Goal: Task Accomplishment & Management: Manage account settings

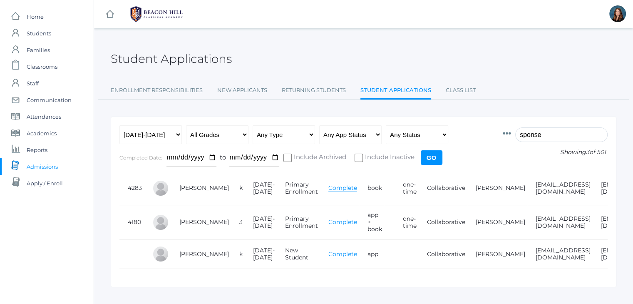
click at [535, 139] on input "sponse" at bounding box center [561, 134] width 92 height 15
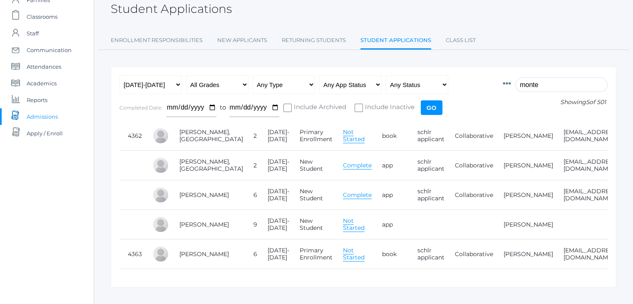
scroll to position [0, 103]
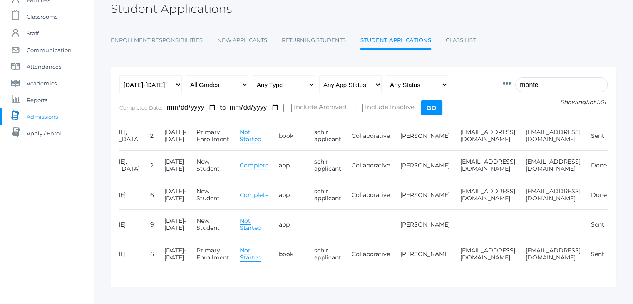
type input "monte"
click at [617, 132] on link "Edit" at bounding box center [623, 135] width 12 height 7
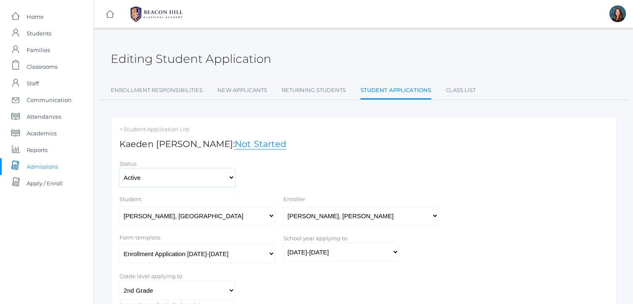
click at [196, 174] on select "Active Inactive" at bounding box center [177, 177] width 116 height 19
select select "inactive"
click at [119, 168] on select "Active Inactive" at bounding box center [177, 177] width 116 height 19
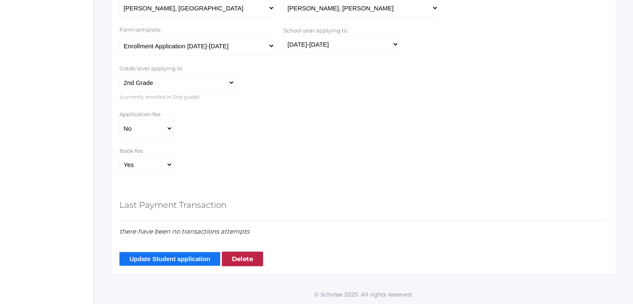
click at [169, 258] on input "Update Student application" at bounding box center [169, 259] width 101 height 14
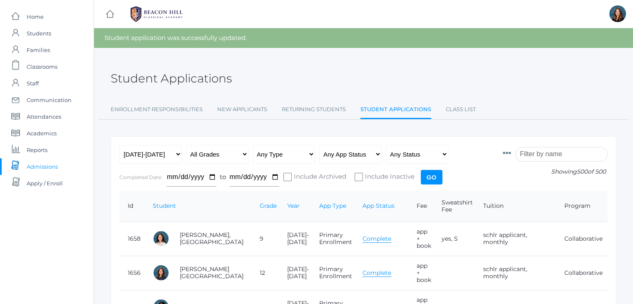
click at [548, 157] on input "search" at bounding box center [561, 154] width 92 height 15
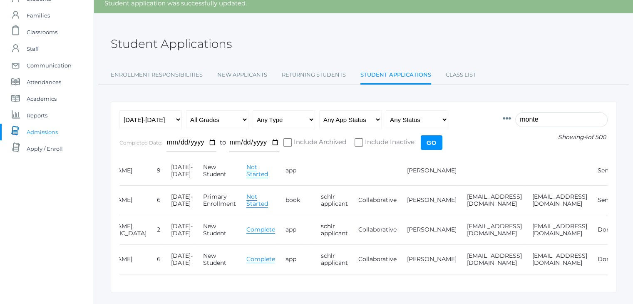
scroll to position [0, 103]
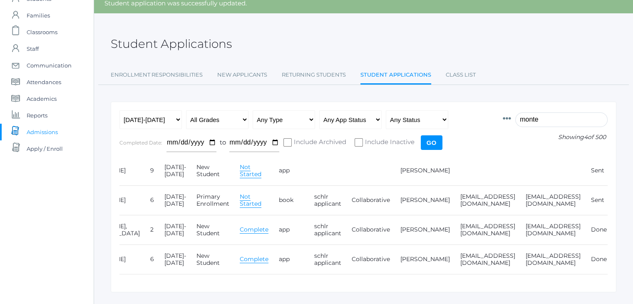
type input "monte"
click at [617, 169] on link "Edit" at bounding box center [623, 170] width 12 height 7
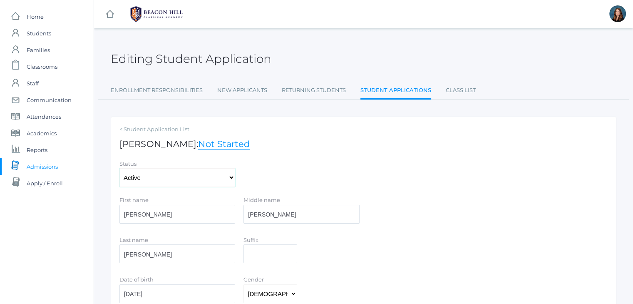
click at [215, 180] on select "Active Inactive" at bounding box center [177, 177] width 116 height 19
select select "inactive"
click at [119, 168] on select "Active Inactive" at bounding box center [177, 177] width 116 height 19
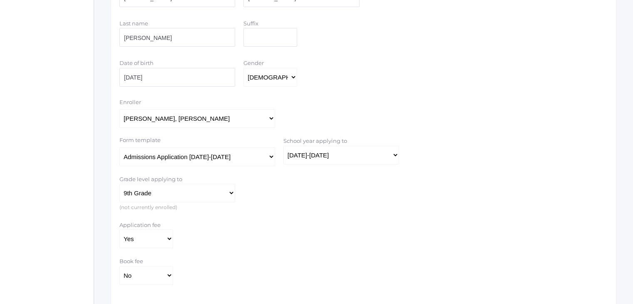
scroll to position [327, 0]
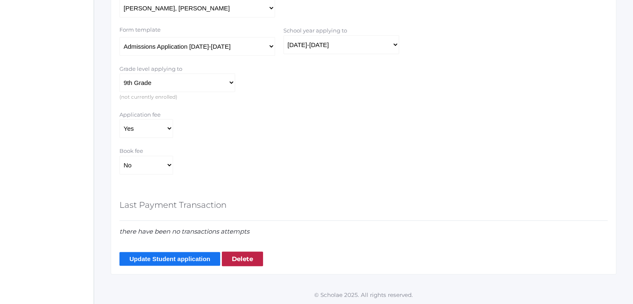
click at [183, 256] on input "Update Student application" at bounding box center [169, 259] width 101 height 14
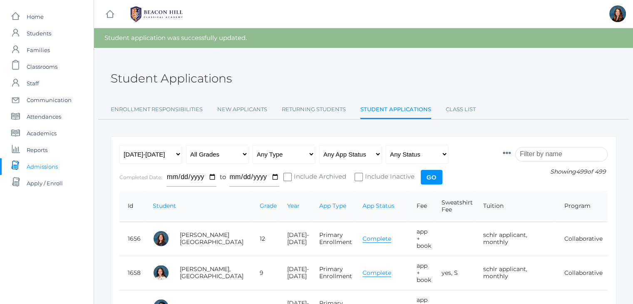
click at [539, 151] on input "search" at bounding box center [561, 154] width 92 height 15
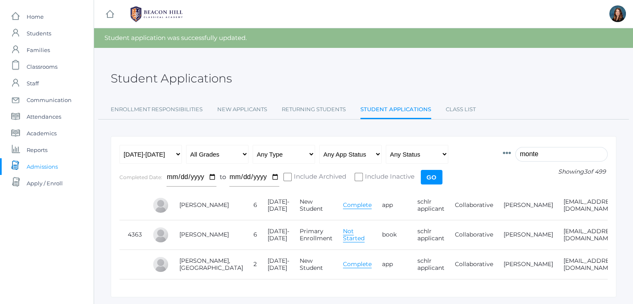
scroll to position [0, 103]
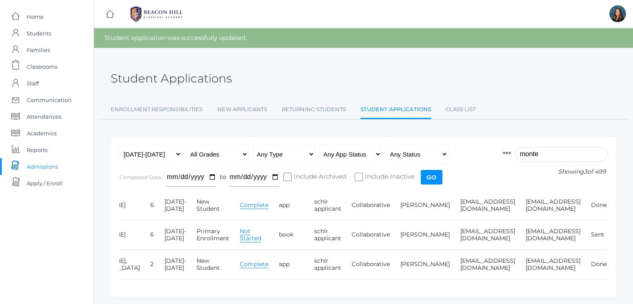
type input "monte"
click at [617, 206] on link "Edit" at bounding box center [623, 204] width 12 height 7
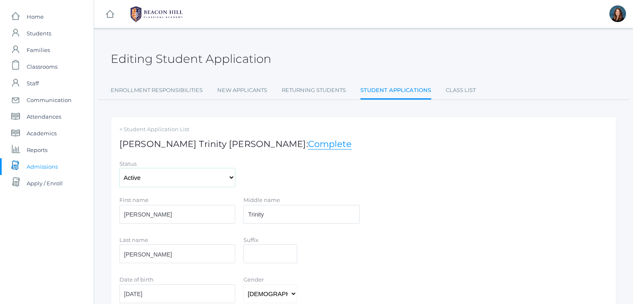
click at [222, 178] on select "Active Inactive" at bounding box center [177, 177] width 116 height 19
select select "inactive"
click at [119, 168] on select "Active Inactive" at bounding box center [177, 177] width 116 height 19
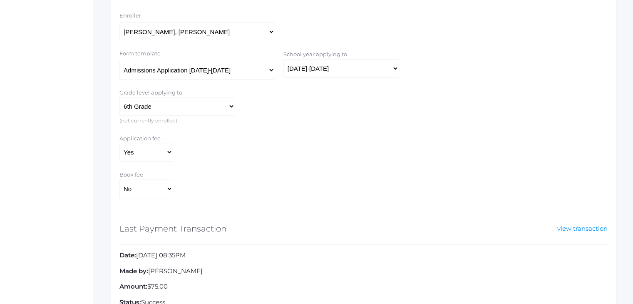
scroll to position [374, 0]
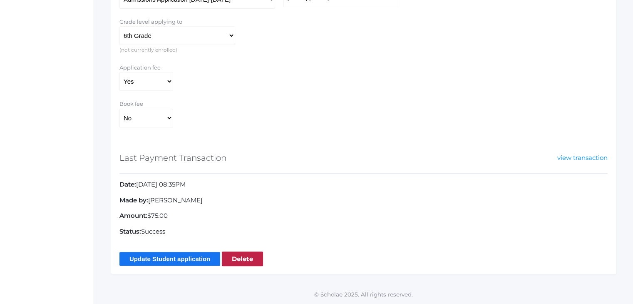
click at [180, 257] on input "Update Student application" at bounding box center [169, 259] width 101 height 14
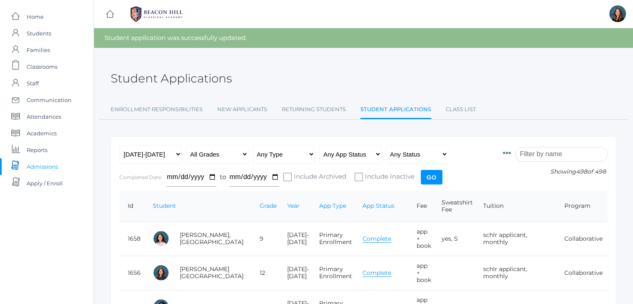
click at [547, 157] on input "search" at bounding box center [561, 154] width 92 height 15
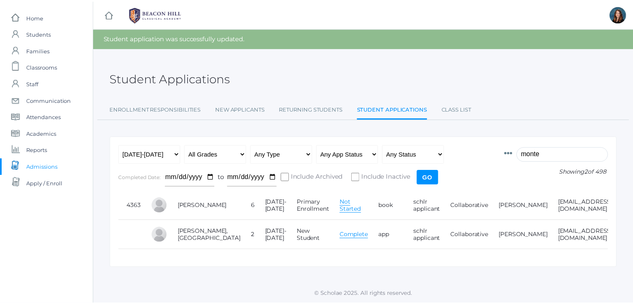
scroll to position [0, 97]
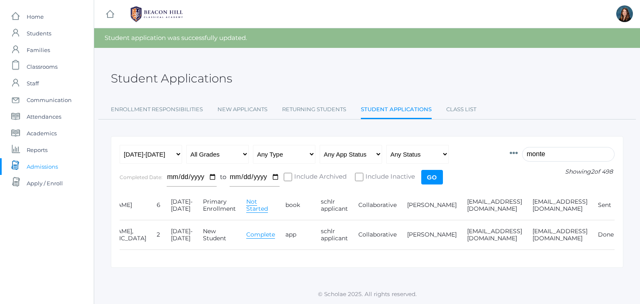
type input "monte"
click at [624, 204] on link "Edit" at bounding box center [630, 204] width 12 height 7
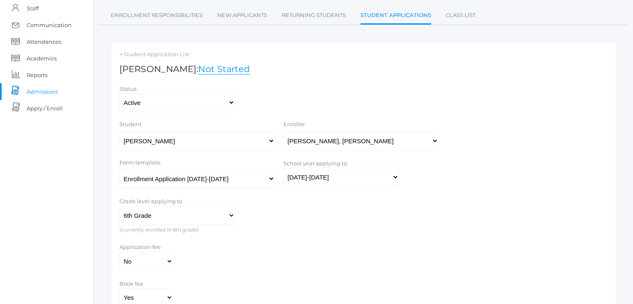
scroll to position [69, 0]
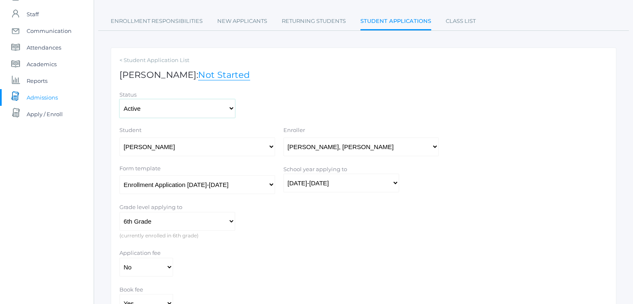
click at [230, 110] on select "Active Inactive" at bounding box center [177, 108] width 116 height 19
select select "inactive"
click at [119, 99] on select "Active Inactive" at bounding box center [177, 108] width 116 height 19
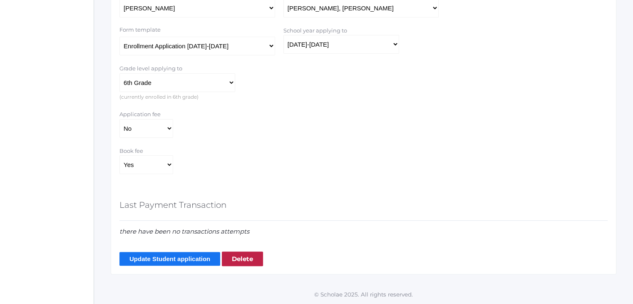
click at [180, 254] on input "Update Student application" at bounding box center [169, 259] width 101 height 14
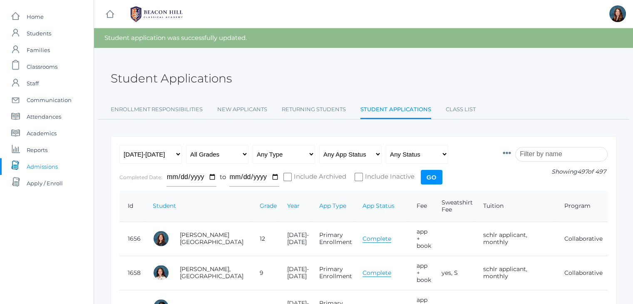
click at [547, 156] on input "search" at bounding box center [561, 154] width 92 height 15
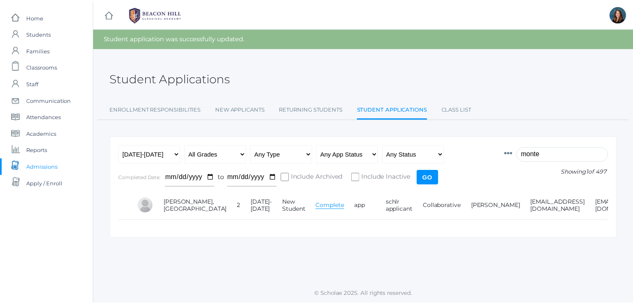
scroll to position [0, 70]
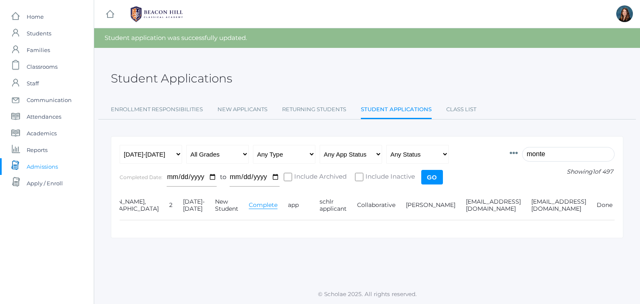
type input "monte"
click at [622, 204] on link "Edit" at bounding box center [628, 204] width 12 height 7
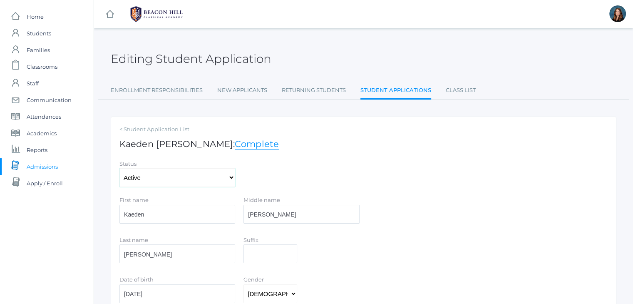
click at [232, 174] on select "Active Inactive" at bounding box center [177, 177] width 116 height 19
select select "inactive"
click at [119, 168] on select "Active Inactive" at bounding box center [177, 177] width 116 height 19
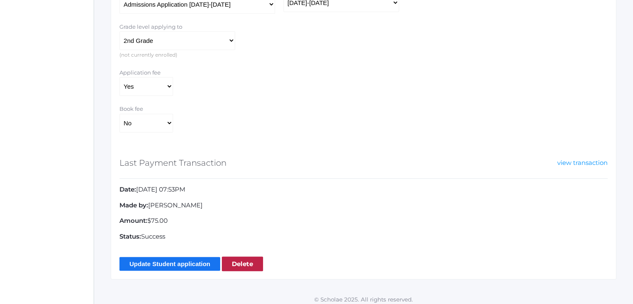
scroll to position [374, 0]
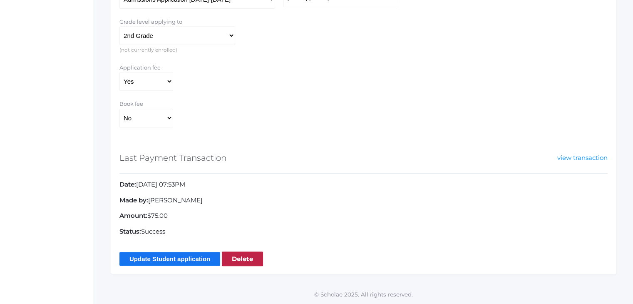
click at [182, 258] on input "Update Student application" at bounding box center [169, 259] width 101 height 14
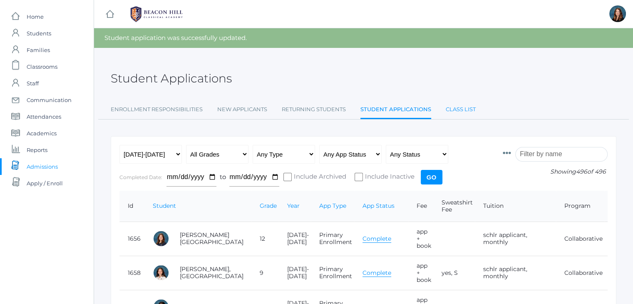
click at [455, 110] on link "Class List" at bounding box center [461, 109] width 30 height 17
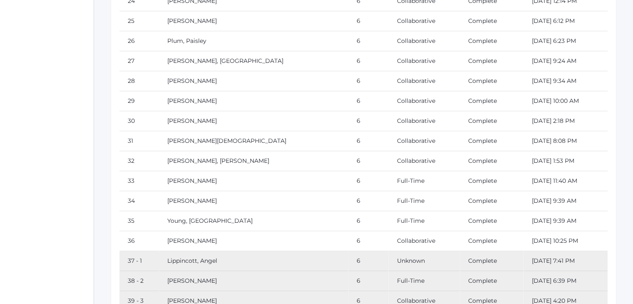
scroll to position [6782, 0]
